Goal: Task Accomplishment & Management: Use online tool/utility

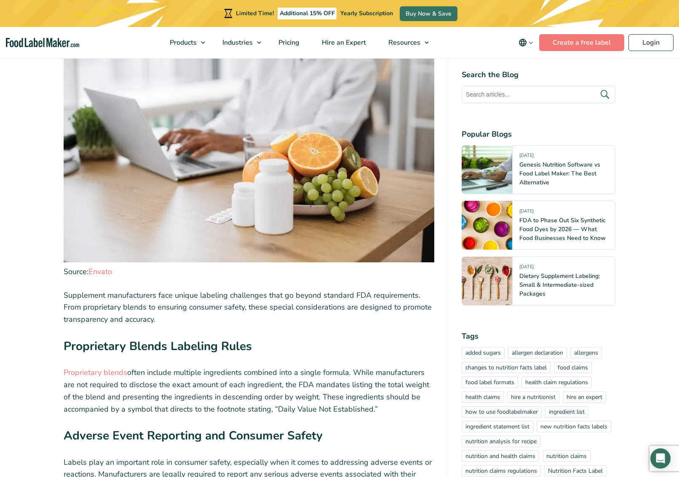
scroll to position [3881, 0]
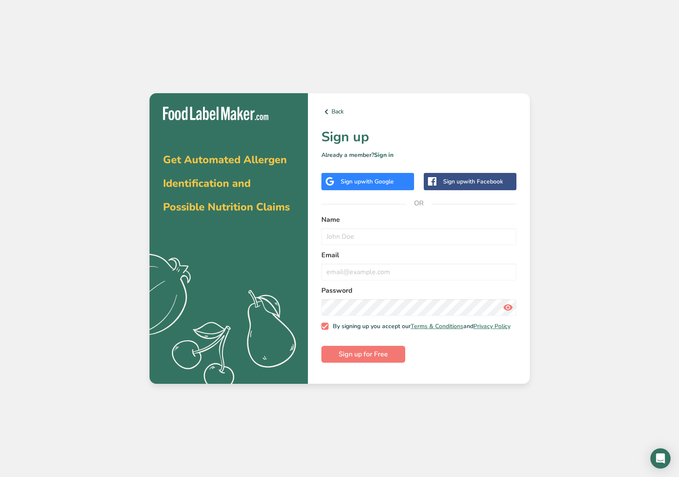
click at [360, 181] on div "Sign up with Google" at bounding box center [367, 181] width 53 height 9
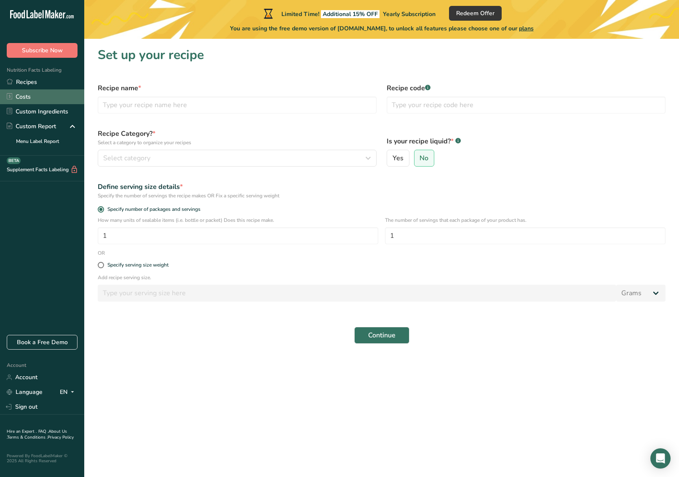
click at [41, 100] on link "Costs" at bounding box center [42, 96] width 84 height 15
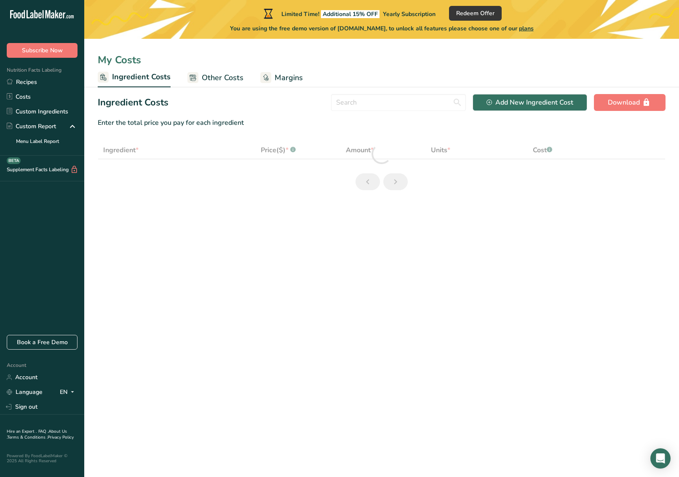
select select "1"
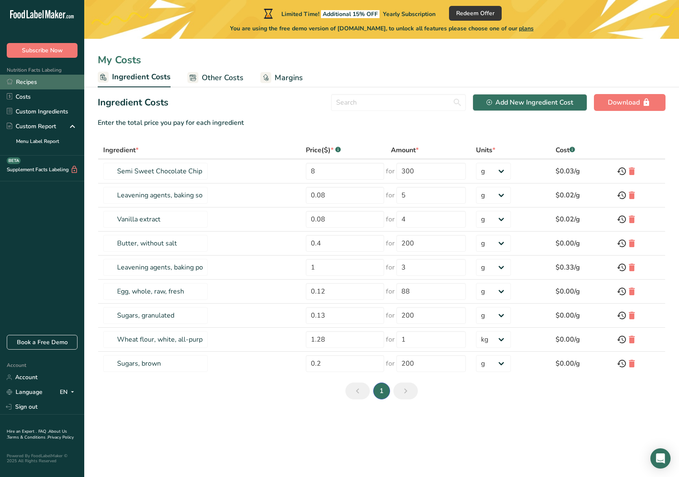
click at [45, 85] on link "Recipes" at bounding box center [42, 82] width 84 height 15
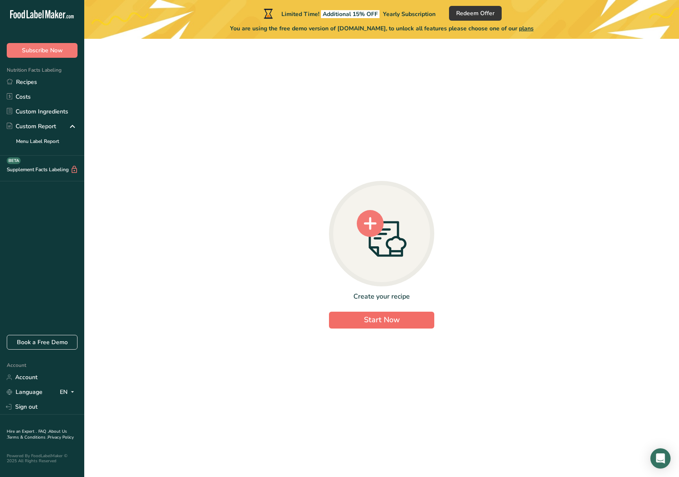
click at [389, 319] on span "Start Now" at bounding box center [382, 319] width 36 height 10
